Goal: Transaction & Acquisition: Purchase product/service

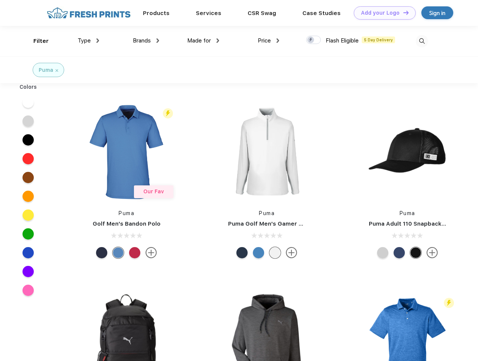
click at [382, 13] on link "Add your Logo Design Tool" at bounding box center [385, 12] width 62 height 13
click at [0, 0] on div "Design Tool" at bounding box center [0, 0] width 0 height 0
click at [403, 12] on link "Add your Logo Design Tool" at bounding box center [385, 12] width 62 height 13
click at [36, 41] on div "Filter" at bounding box center [40, 41] width 15 height 9
click at [89, 41] on span "Type" at bounding box center [84, 40] width 13 height 7
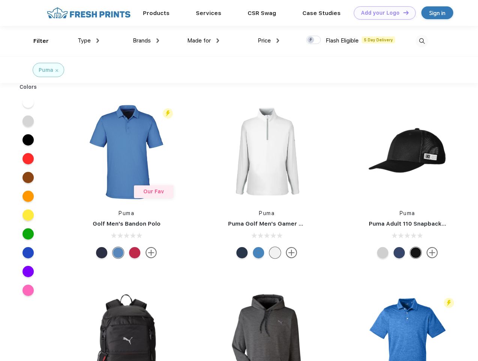
click at [146, 41] on span "Brands" at bounding box center [142, 40] width 18 height 7
click at [204, 41] on span "Made for" at bounding box center [199, 40] width 24 height 7
click at [269, 41] on span "Price" at bounding box center [264, 40] width 13 height 7
click at [314, 40] on div at bounding box center [313, 40] width 15 height 8
click at [311, 40] on input "checkbox" at bounding box center [308, 37] width 5 height 5
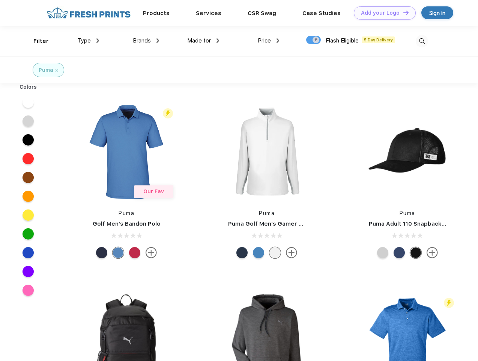
click at [422, 41] on img at bounding box center [422, 41] width 12 height 12
